Goal: Information Seeking & Learning: Learn about a topic

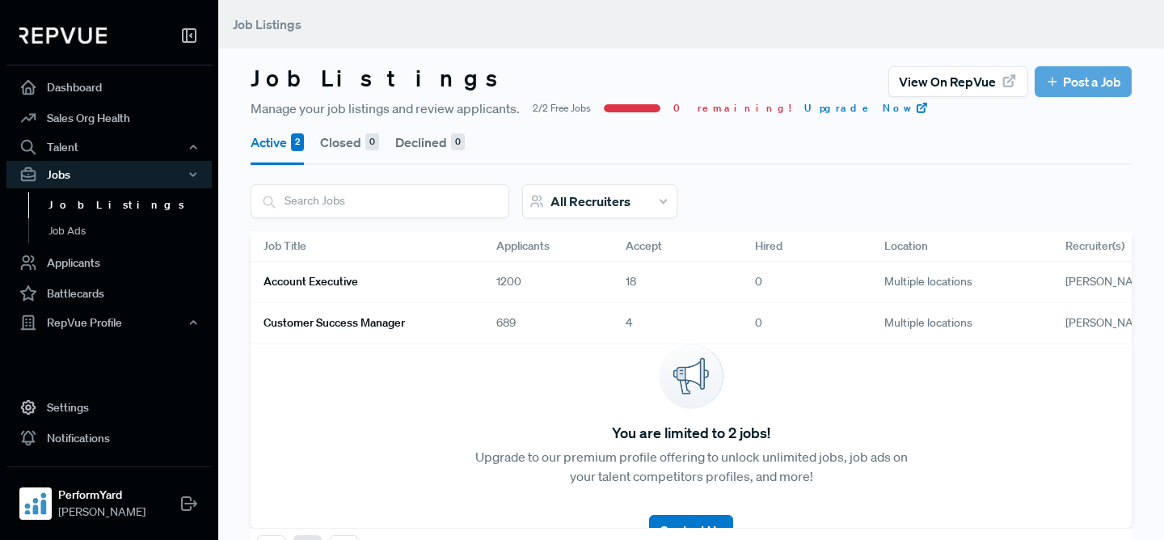
click at [424, 285] on link "Account Executive" at bounding box center [361, 281] width 194 height 27
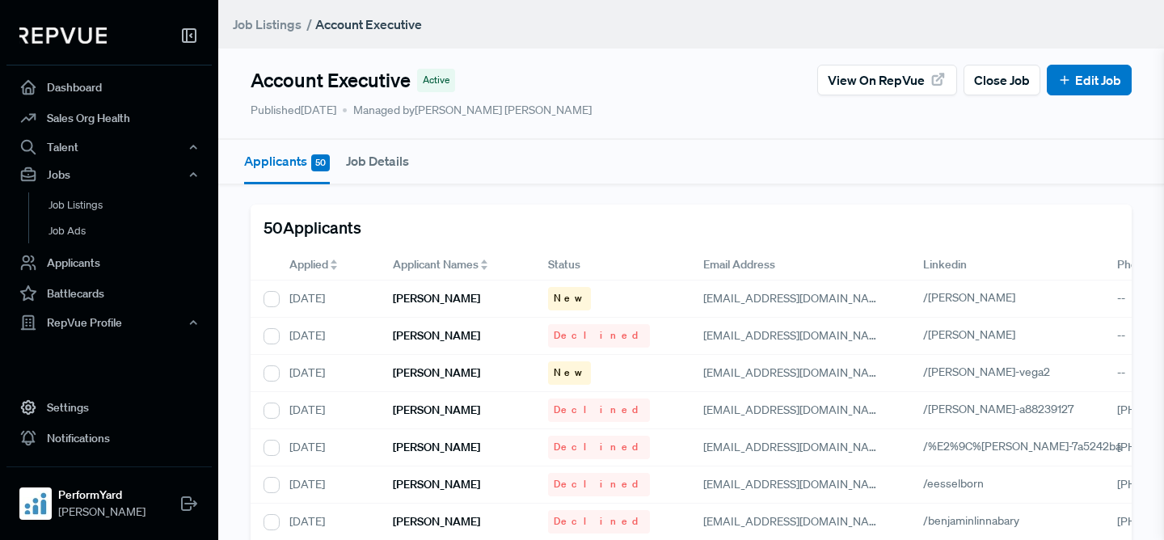
click at [302, 253] on div "Applied" at bounding box center [327, 265] width 103 height 31
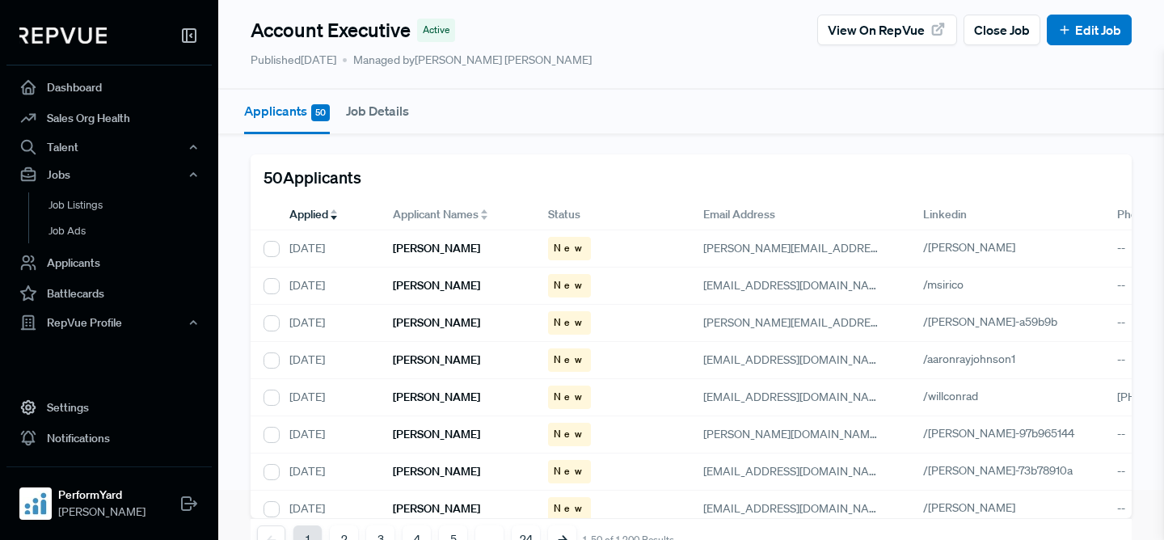
scroll to position [59, 0]
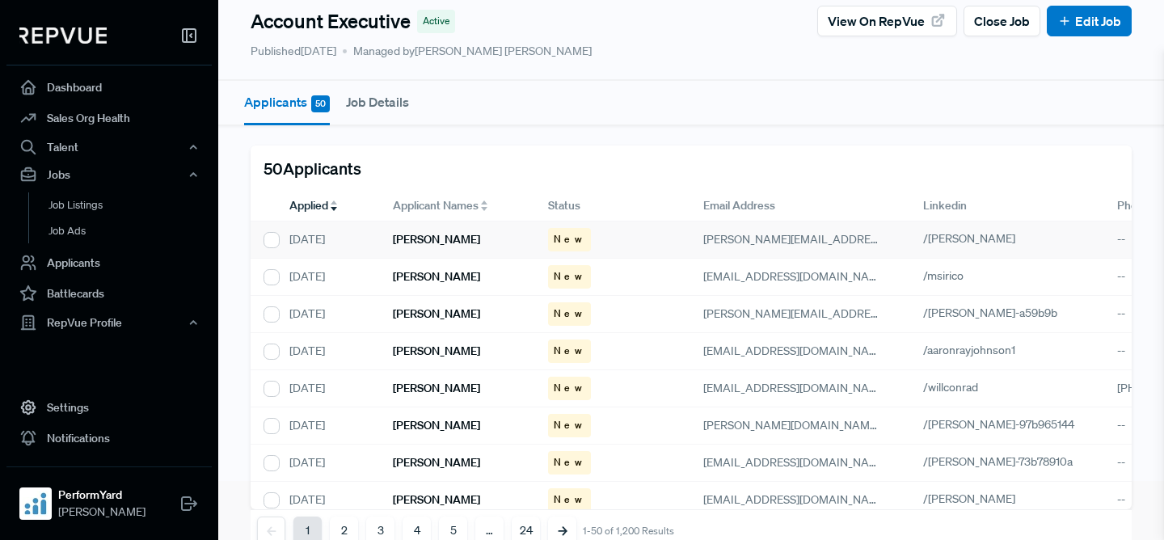
click at [456, 234] on h6 "[PERSON_NAME]" at bounding box center [436, 240] width 87 height 14
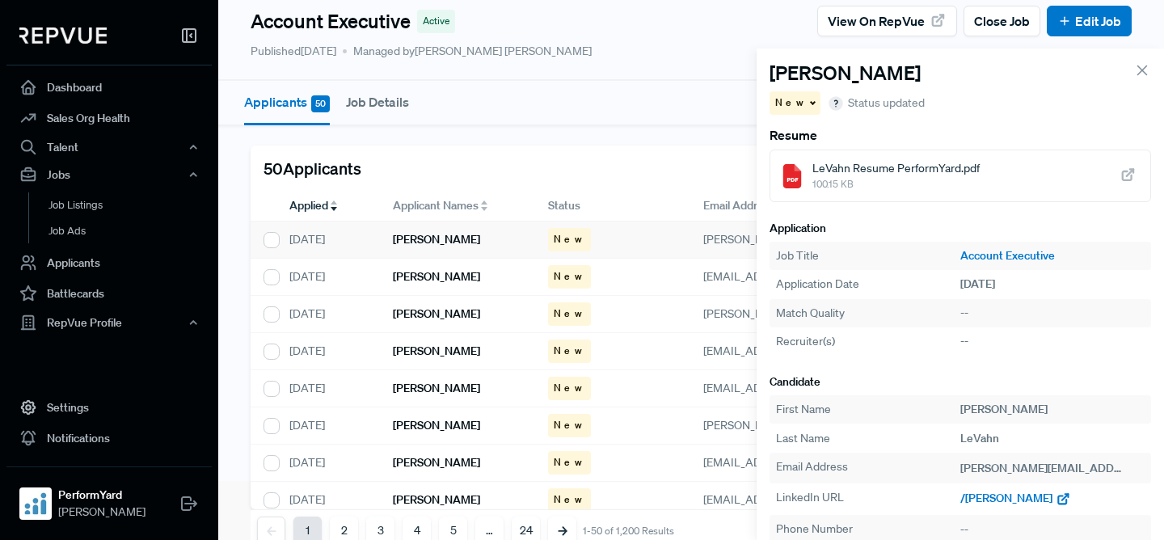
click at [1007, 499] on span "/[PERSON_NAME]" at bounding box center [1006, 498] width 92 height 15
click at [424, 290] on div "[PERSON_NAME]" at bounding box center [457, 277] width 155 height 37
click at [976, 503] on span "/msirico" at bounding box center [980, 498] width 40 height 15
click at [460, 323] on div "[PERSON_NAME]" at bounding box center [457, 314] width 155 height 37
click at [994, 496] on span "/[PERSON_NAME]-a59b9b" at bounding box center [1027, 498] width 134 height 15
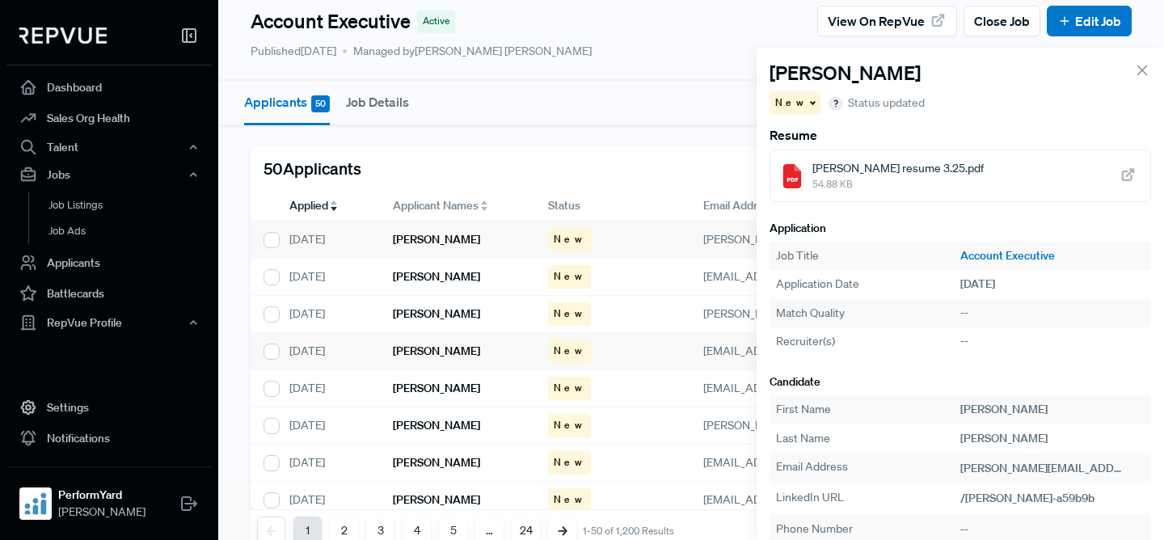
click at [449, 356] on h6 "[PERSON_NAME]" at bounding box center [436, 351] width 87 height 14
click at [995, 500] on span "/aaronrayjohnson1" at bounding box center [1006, 498] width 93 height 15
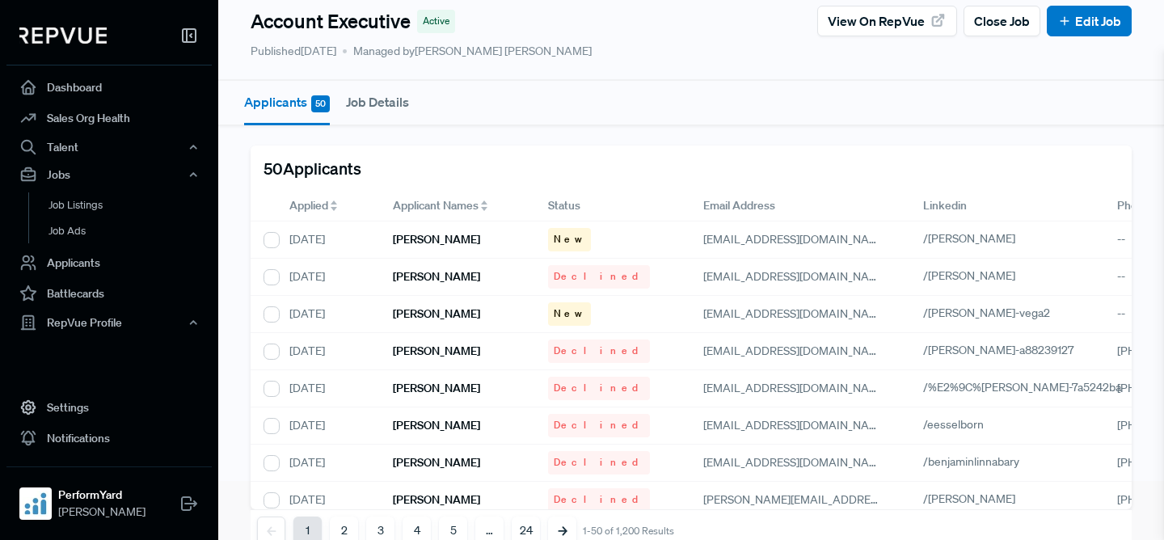
scroll to position [0, 0]
